Goal: Transaction & Acquisition: Purchase product/service

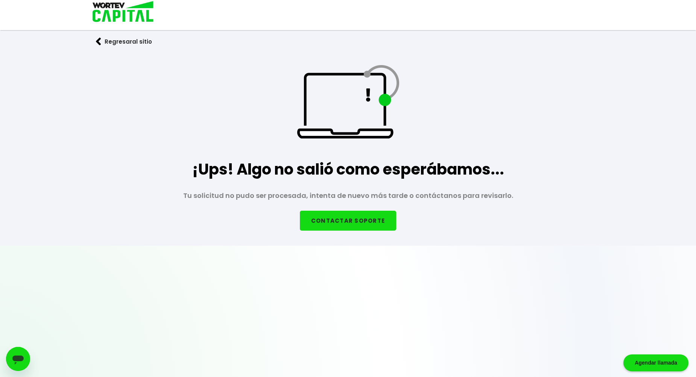
click at [117, 41] on button "Regresar al sitio" at bounding box center [124, 42] width 79 height 20
click at [96, 41] on button "Regresar al sitio" at bounding box center [124, 42] width 79 height 20
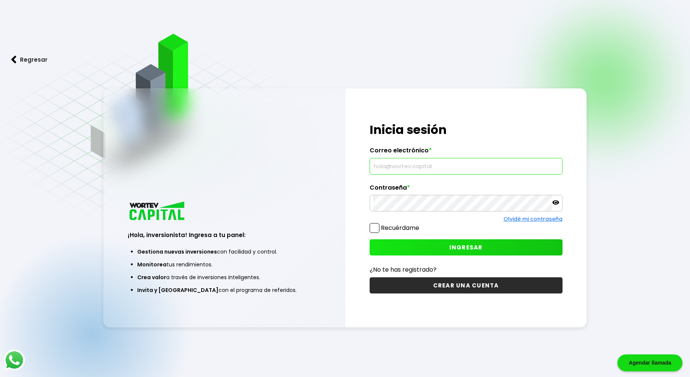
click at [397, 170] on input "text" at bounding box center [466, 166] width 186 height 16
type input "[EMAIL_ADDRESS][DOMAIN_NAME]"
click at [266, 191] on div "¡Hola, inversionista! Ingresa a tu panel: Gestiona nuevas inversiones con facil…" at bounding box center [344, 207] width 483 height 238
click at [470, 246] on span "INGRESAR" at bounding box center [465, 247] width 33 height 8
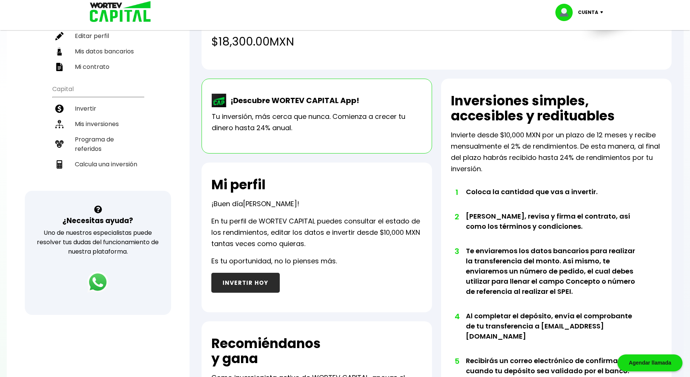
scroll to position [87, 0]
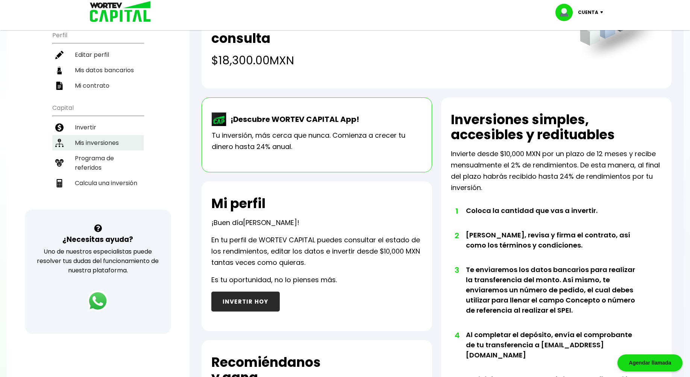
click at [106, 136] on li "Mis inversiones" at bounding box center [97, 142] width 91 height 15
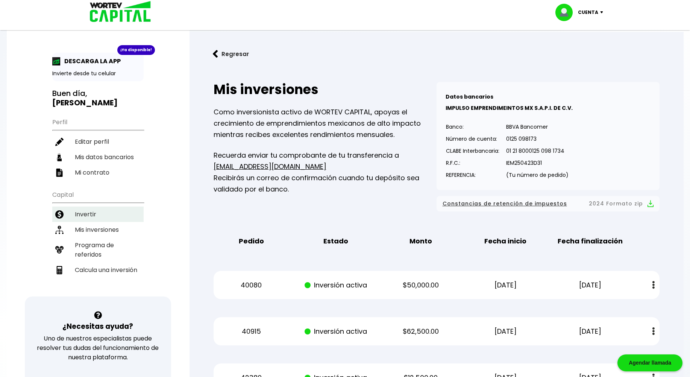
click at [86, 206] on li "Invertir" at bounding box center [97, 213] width 91 height 15
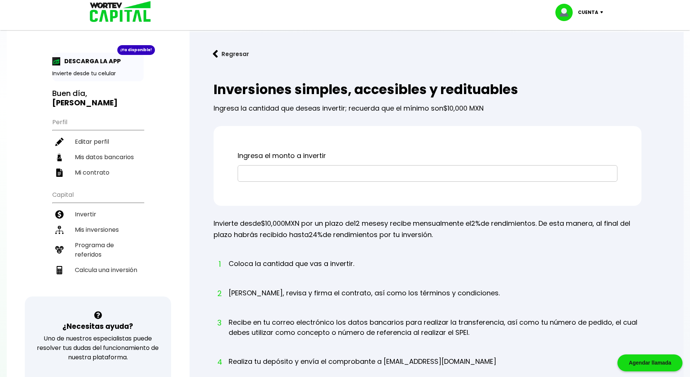
click at [302, 174] on input "text" at bounding box center [427, 173] width 373 height 16
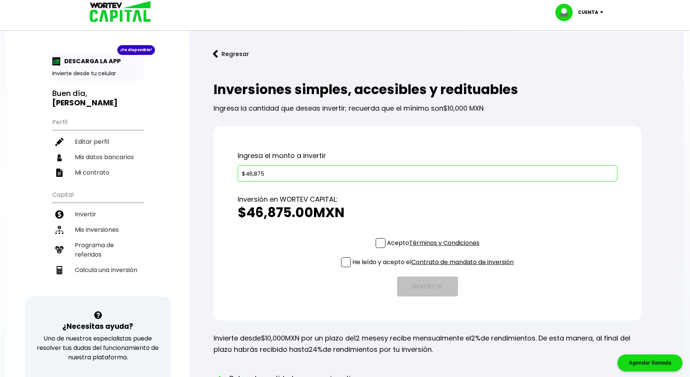
type input "$46,875"
click at [384, 240] on span at bounding box center [381, 243] width 10 height 10
click at [435, 249] on input "Acepto Términos y Condiciones" at bounding box center [435, 249] width 0 height 0
click at [347, 262] on span at bounding box center [346, 262] width 10 height 10
click at [435, 268] on input "He leído y acepto el Contrato de mandato de inversión" at bounding box center [435, 268] width 0 height 0
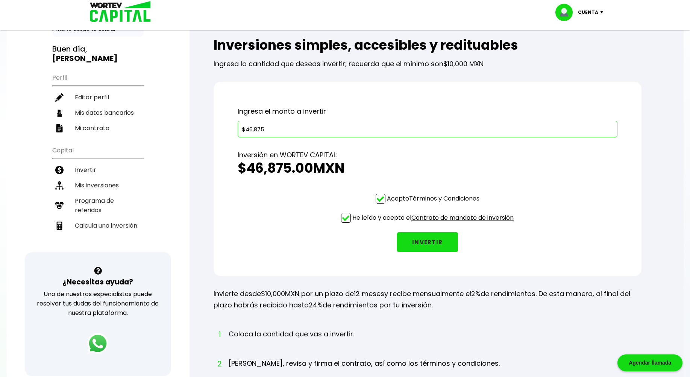
scroll to position [19, 0]
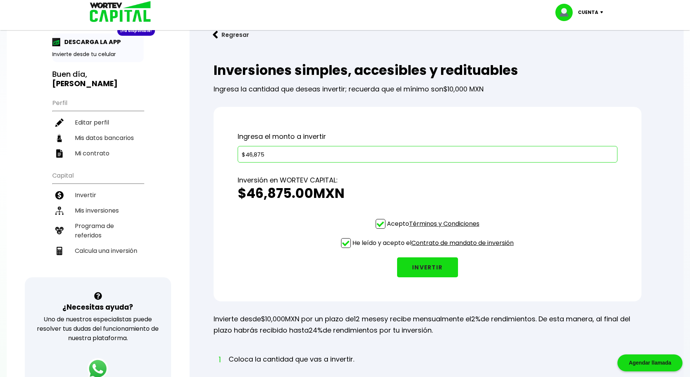
click at [428, 267] on button "INVERTIR" at bounding box center [427, 267] width 61 height 20
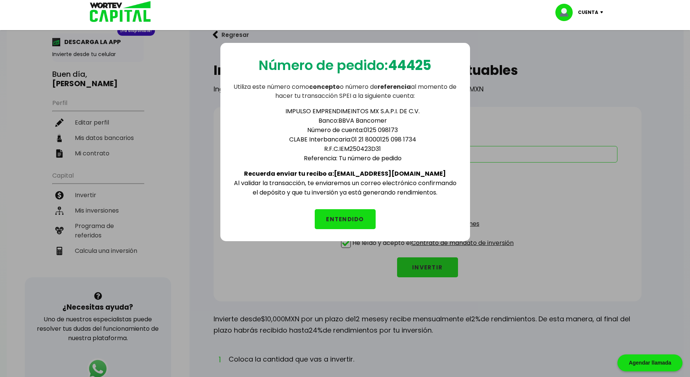
click at [350, 216] on button "ENTENDIDO" at bounding box center [345, 219] width 61 height 20
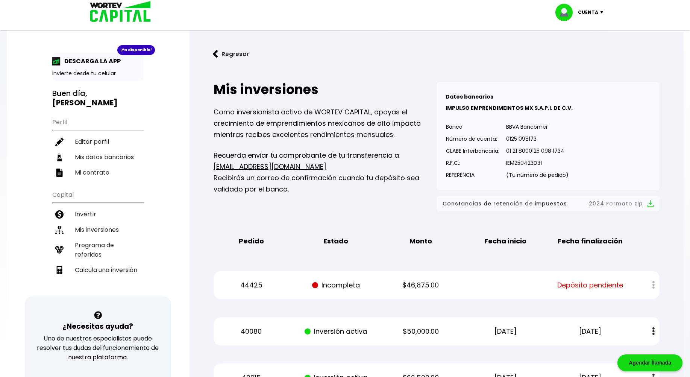
click at [601, 15] on div "Cuenta" at bounding box center [581, 12] width 53 height 17
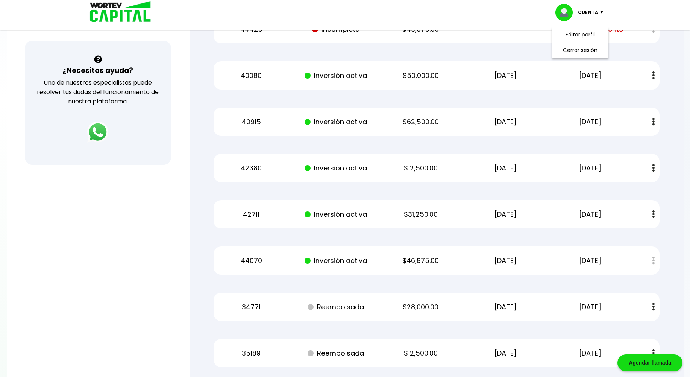
scroll to position [263, 0]
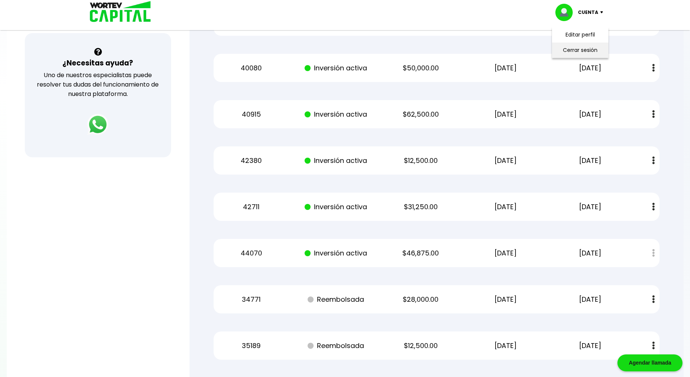
click at [576, 50] on li "Cerrar sesión" at bounding box center [580, 49] width 60 height 15
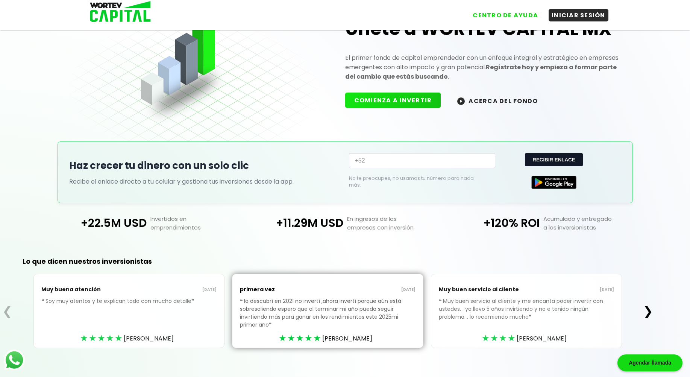
scroll to position [55, 0]
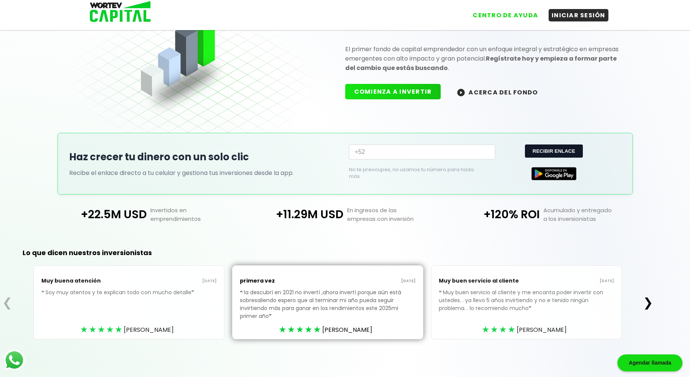
click at [408, 243] on div "Lo que dicen nuestros inversionistas ❮ Muy buena atención [DATE] ❝ Soy muy aten…" at bounding box center [327, 305] width 655 height 143
click at [296, 88] on div "Únete a WORTEV CAPITAL MX El primer fondo de capital emprendedor con un enfoque…" at bounding box center [345, 48] width 552 height 169
click at [602, 83] on div "Únete a WORTEV CAPITAL MX El primer fondo de capital emprendedor con un enfoque…" at bounding box center [483, 48] width 291 height 119
click at [322, 111] on div "Únete a WORTEV CAPITAL MX El primer fondo de capital emprendedor con un enfoque…" at bounding box center [345, 48] width 552 height 169
